Goal: Task Accomplishment & Management: Manage account settings

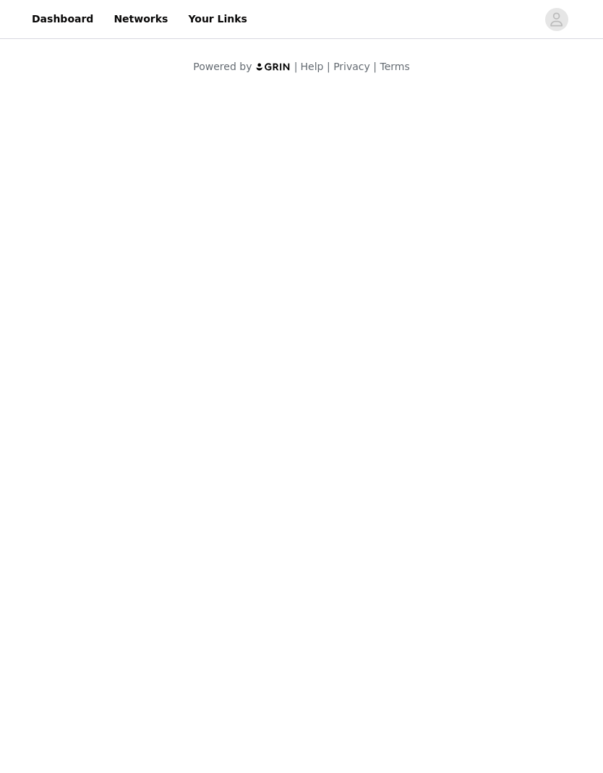
click at [559, 18] on icon "avatar" at bounding box center [556, 19] width 14 height 23
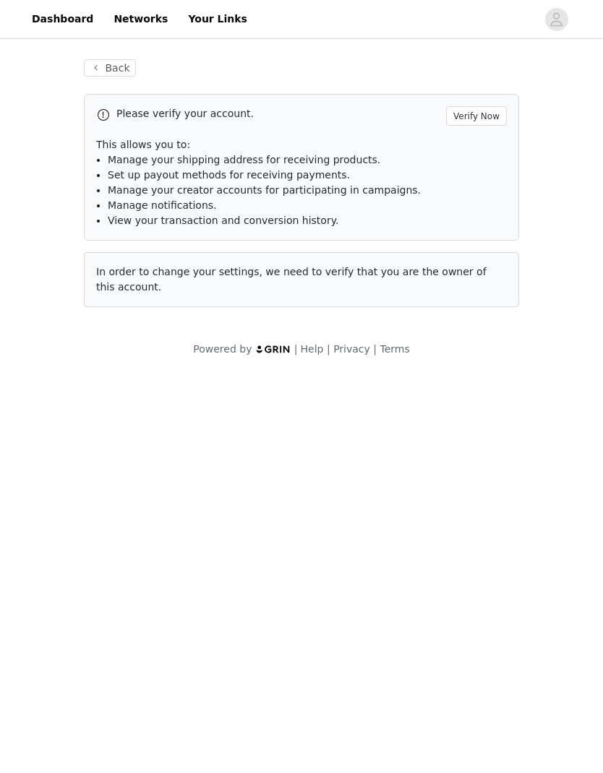
click at [59, 18] on link "Dashboard" at bounding box center [62, 19] width 79 height 33
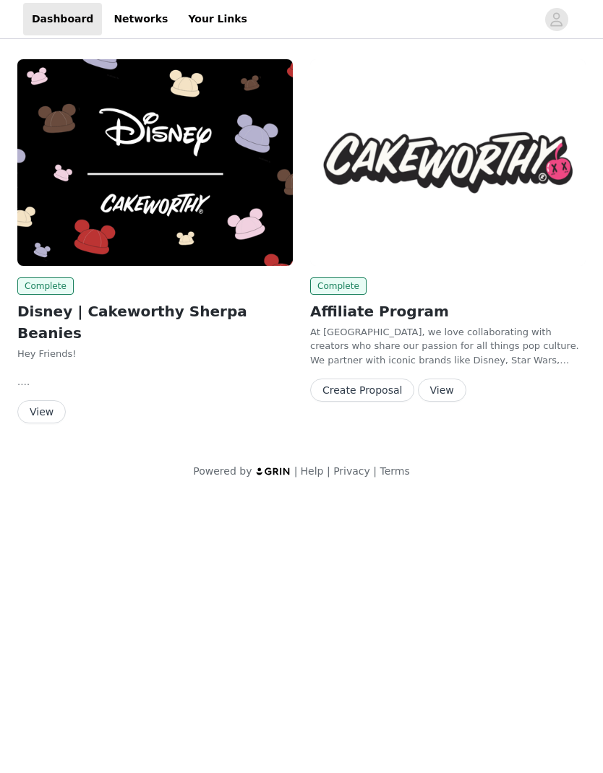
click at [120, 307] on h2 "Disney | Cakeworthy Sherpa Beanies" at bounding box center [154, 322] width 275 height 43
click at [61, 27] on link "Dashboard" at bounding box center [62, 19] width 79 height 33
click at [131, 20] on link "Networks" at bounding box center [141, 19] width 72 height 33
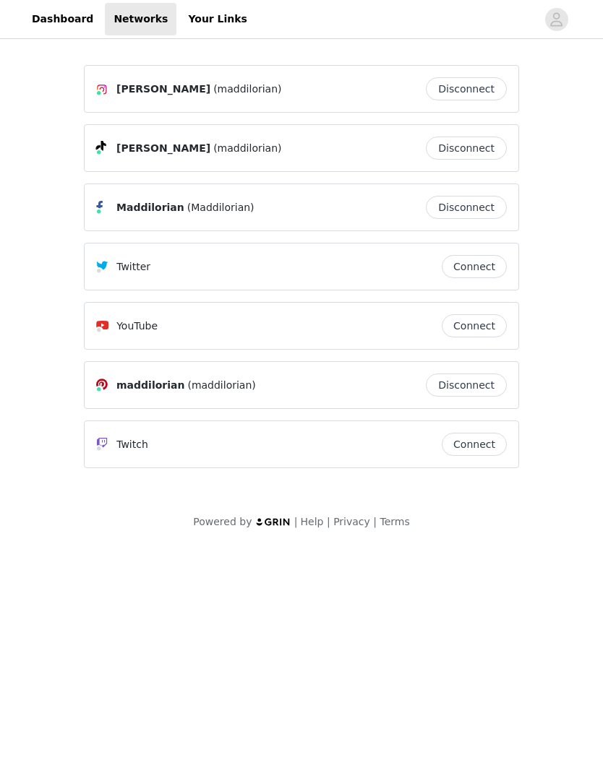
click at [53, 22] on link "Dashboard" at bounding box center [62, 19] width 79 height 33
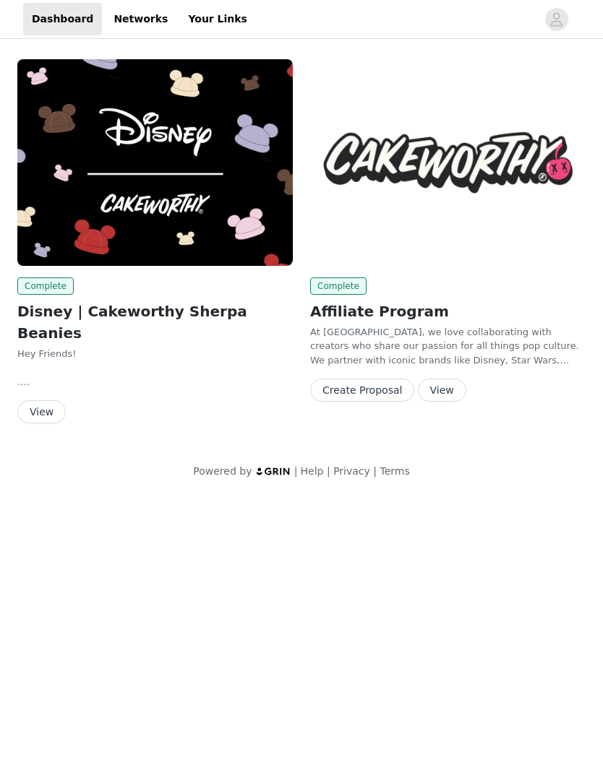
click at [45, 20] on link "Dashboard" at bounding box center [62, 19] width 79 height 33
click at [189, 18] on link "Your Links" at bounding box center [217, 19] width 77 height 33
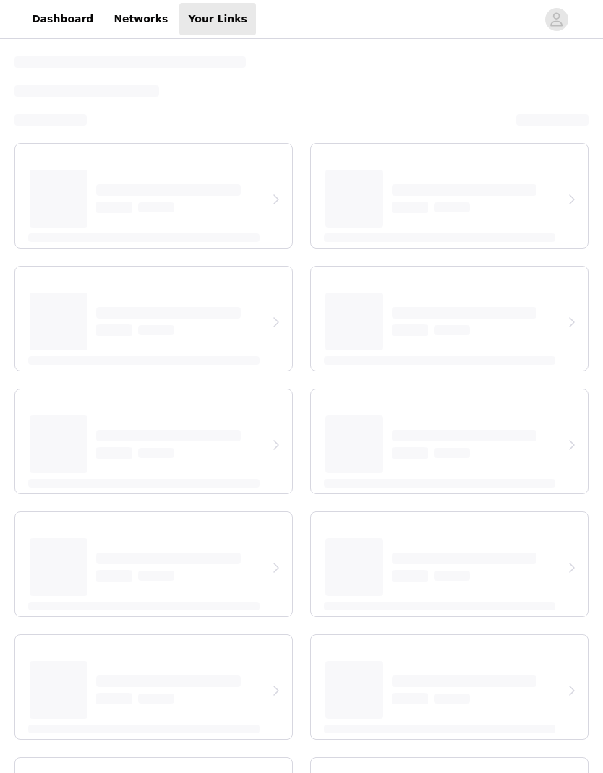
select select "12"
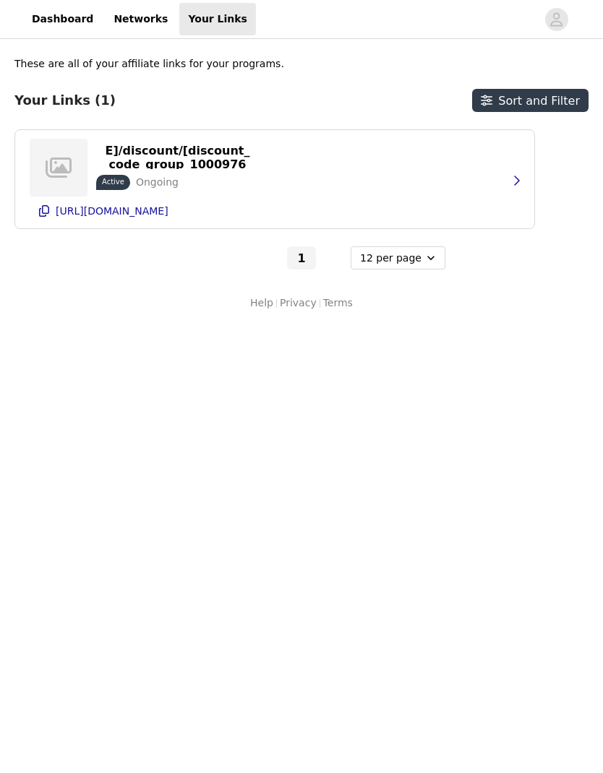
click at [551, 27] on icon "avatar" at bounding box center [556, 19] width 14 height 23
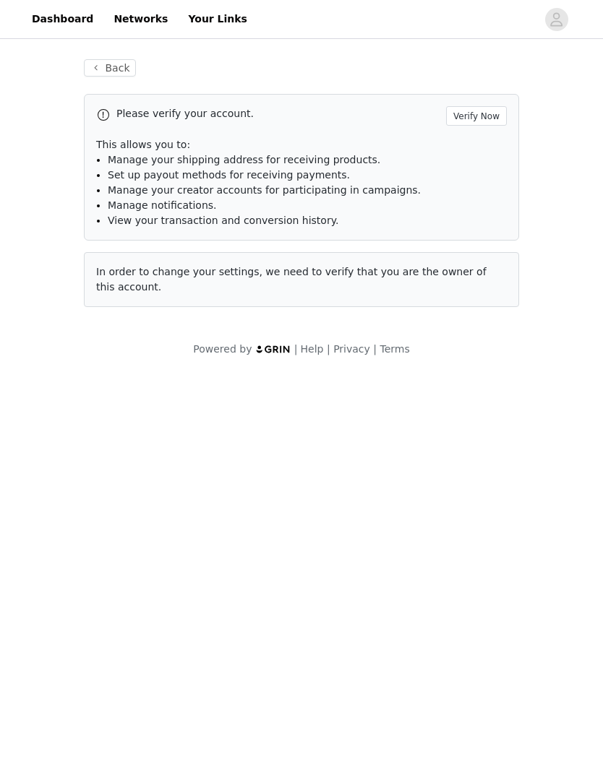
click at [473, 115] on button "Verify Now" at bounding box center [476, 116] width 61 height 20
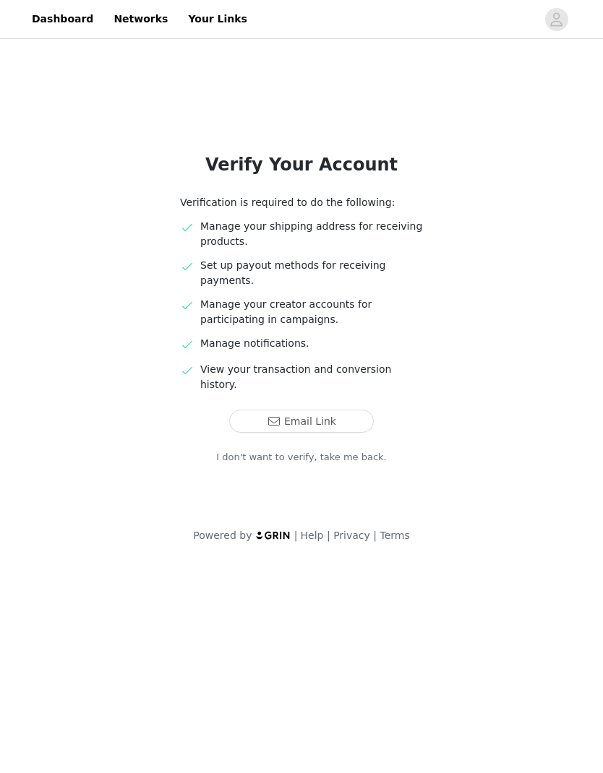
click at [252, 410] on button "Email Link" at bounding box center [301, 421] width 144 height 23
